Goal: Task Accomplishment & Management: Manage account settings

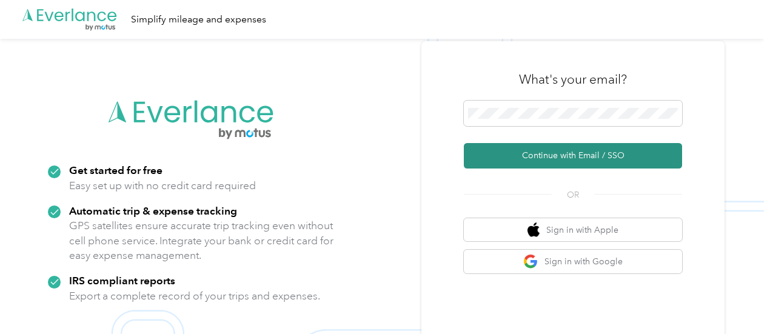
click at [548, 150] on button "Continue with Email / SSO" at bounding box center [573, 155] width 218 height 25
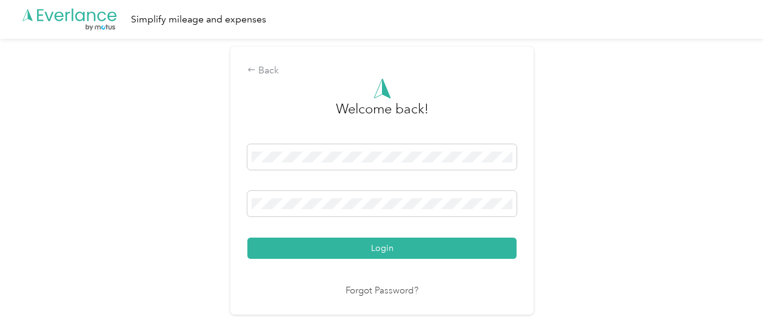
click at [386, 245] on button "Login" at bounding box center [381, 248] width 269 height 21
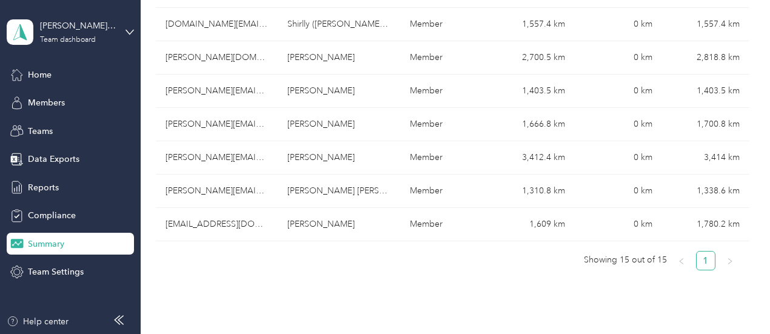
scroll to position [485, 0]
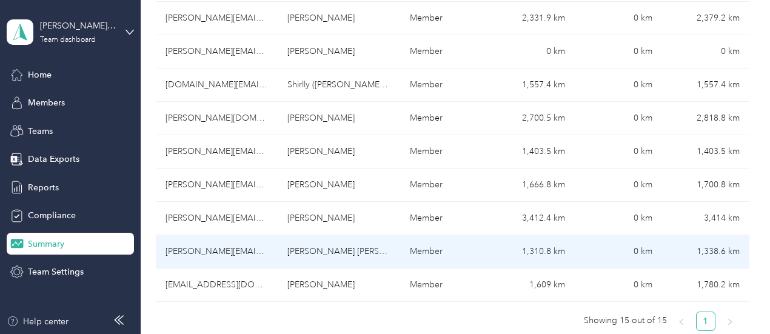
click at [226, 235] on td "[PERSON_NAME][EMAIL_ADDRESS][DOMAIN_NAME]" at bounding box center [217, 251] width 122 height 33
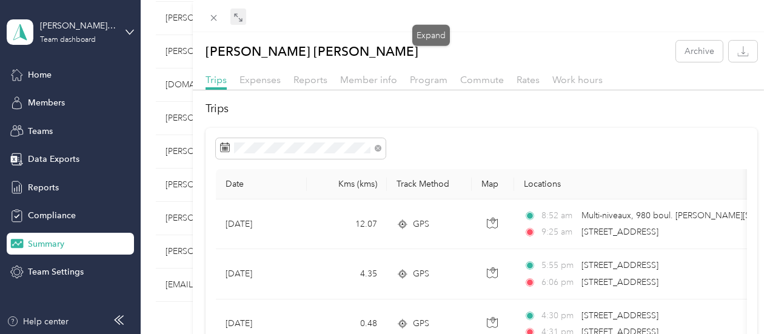
click at [243, 16] on icon at bounding box center [238, 18] width 10 height 10
